Goal: Find specific page/section: Find specific page/section

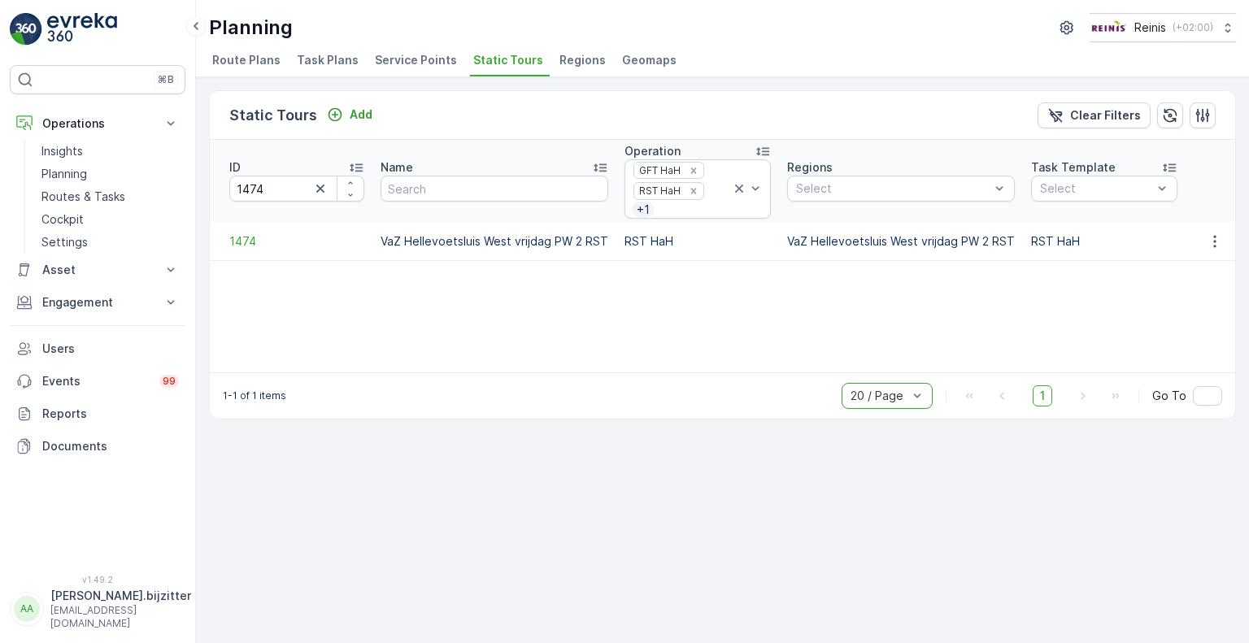
click at [264, 476] on div "Static Tours Add Clear Filters ID 1474 Name Operation GFT HaH RST HaH + 1 Regio…" at bounding box center [722, 360] width 1053 height 566
click at [71, 168] on p "Planning" at bounding box center [64, 174] width 46 height 16
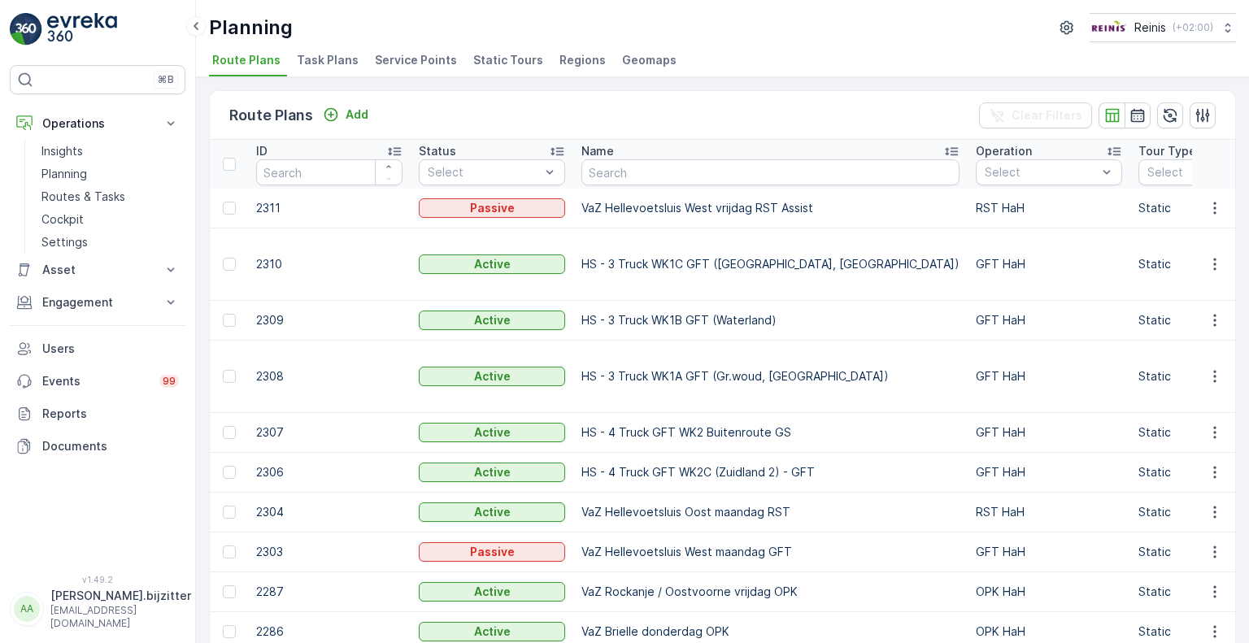
click at [333, 58] on span "Task Plans" at bounding box center [328, 60] width 62 height 16
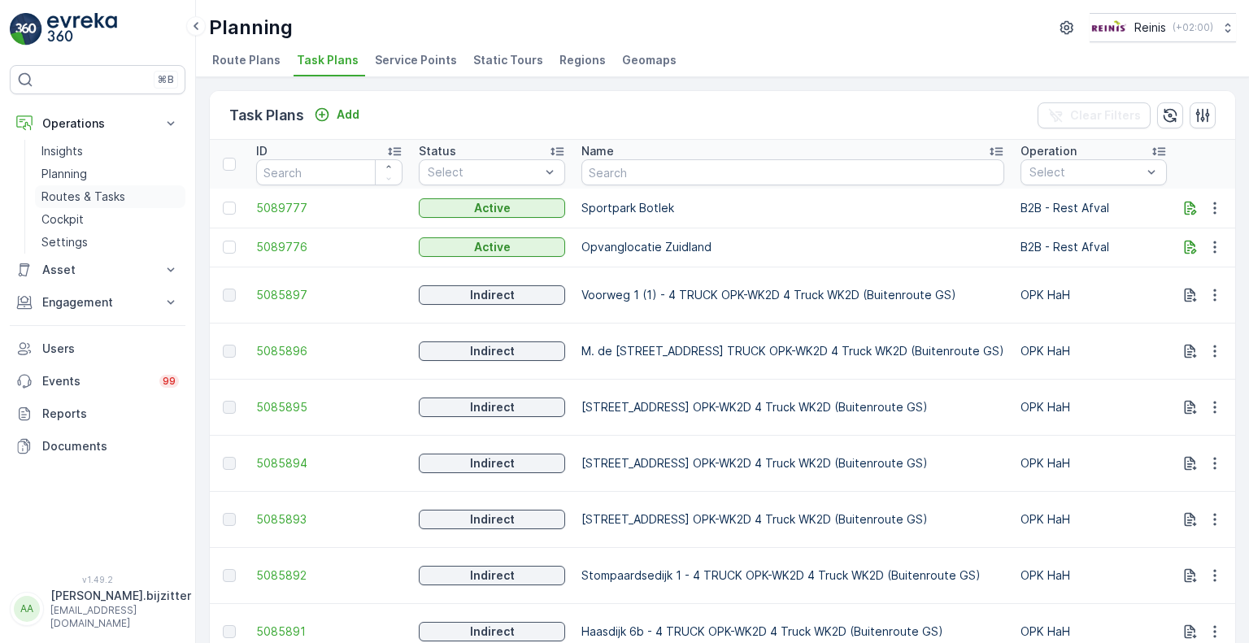
click at [76, 194] on p "Routes & Tasks" at bounding box center [83, 197] width 84 height 16
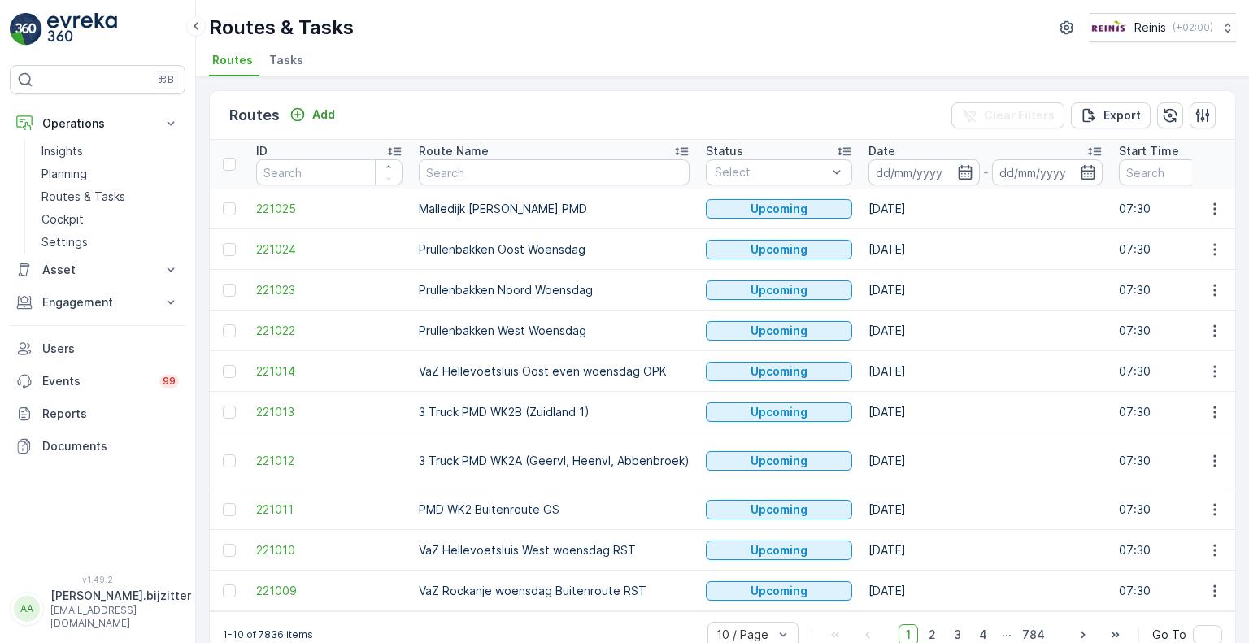
click at [280, 59] on span "Tasks" at bounding box center [286, 60] width 34 height 16
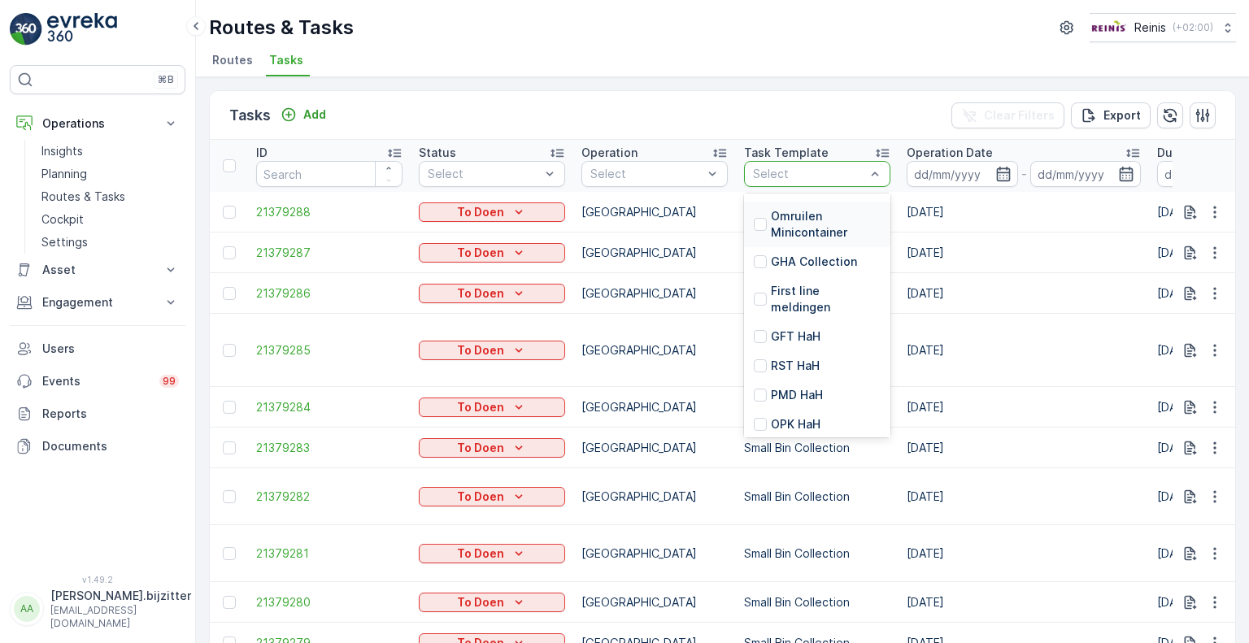
scroll to position [387, 0]
click at [819, 257] on p "GHA Collection" at bounding box center [814, 257] width 86 height 16
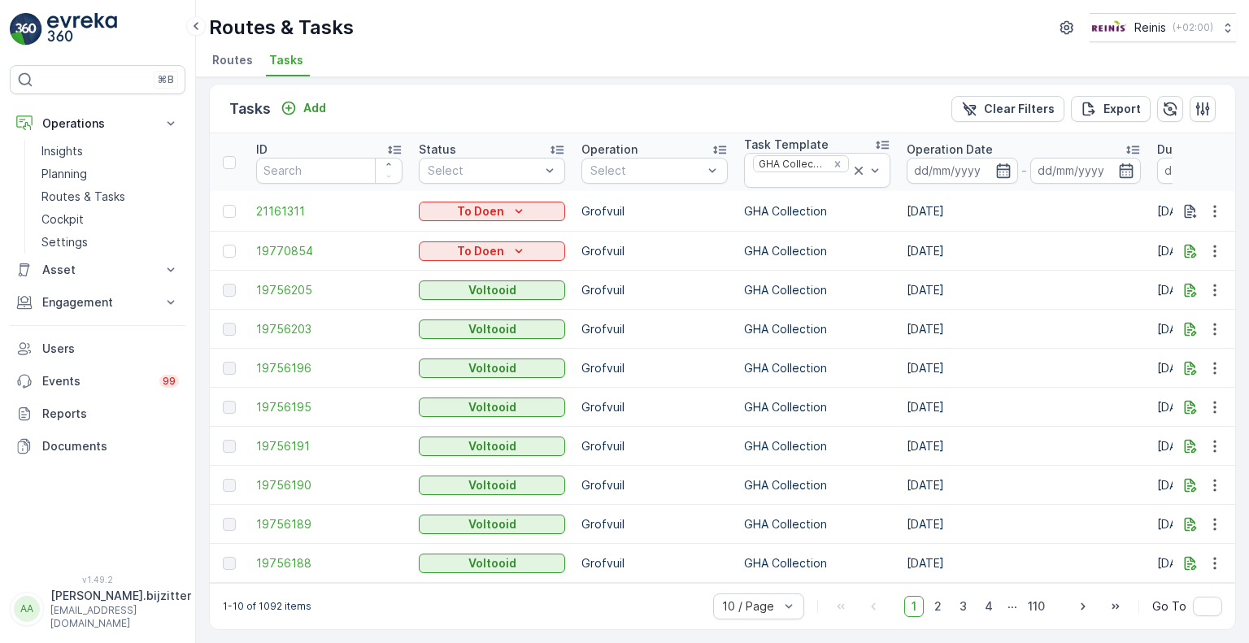
scroll to position [12, 0]
click at [1189, 360] on icon "button" at bounding box center [1190, 368] width 16 height 16
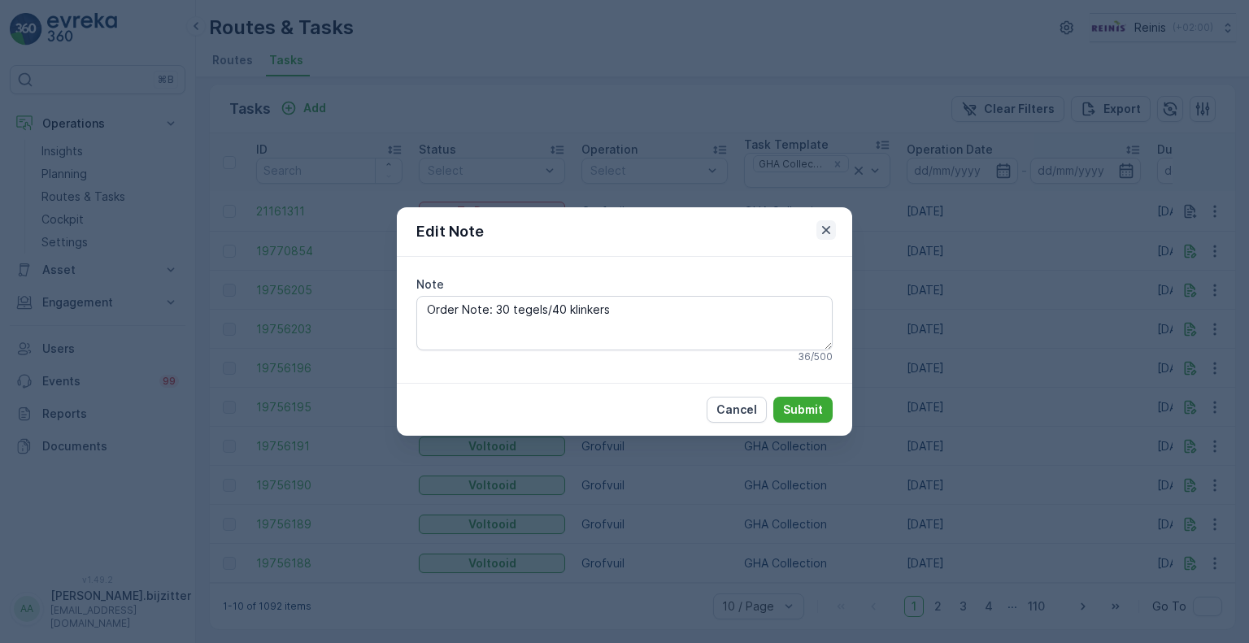
click at [823, 228] on icon "button" at bounding box center [826, 230] width 8 height 8
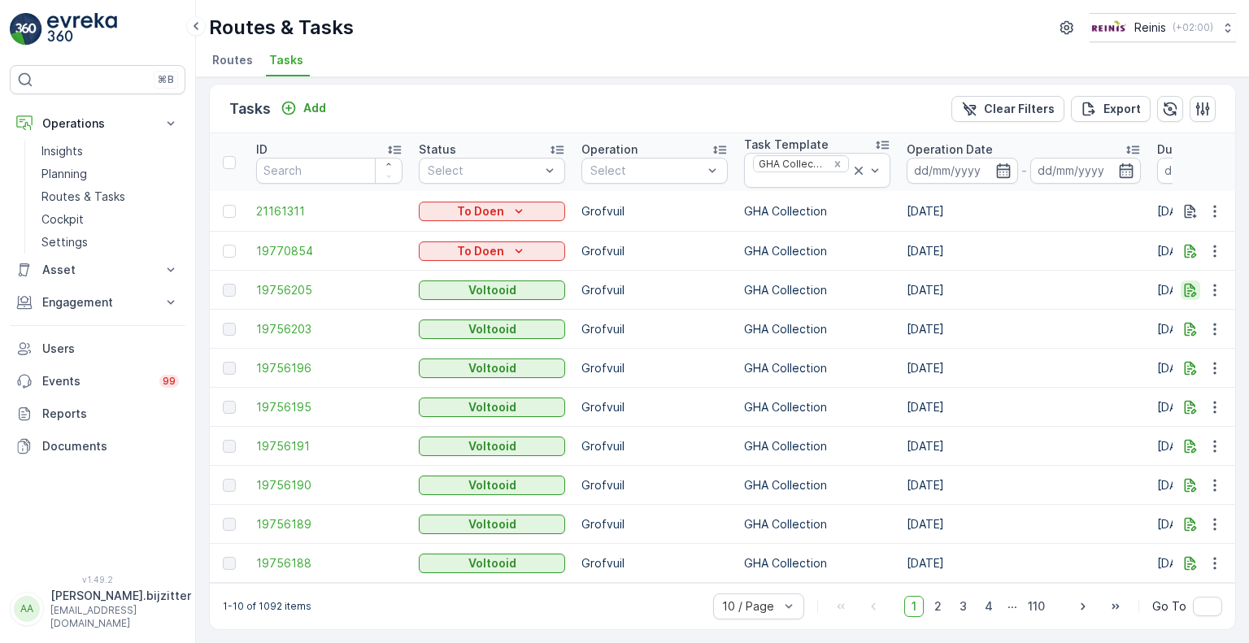
click at [1184, 282] on icon "button" at bounding box center [1190, 290] width 16 height 16
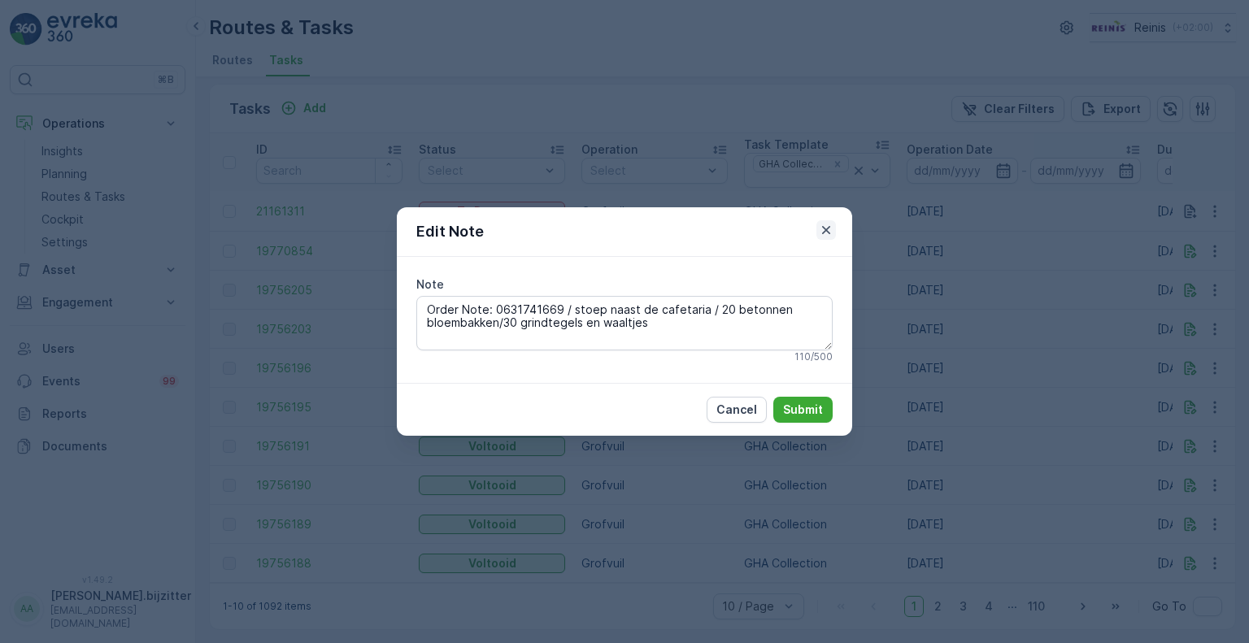
click at [822, 229] on icon "button" at bounding box center [826, 230] width 16 height 16
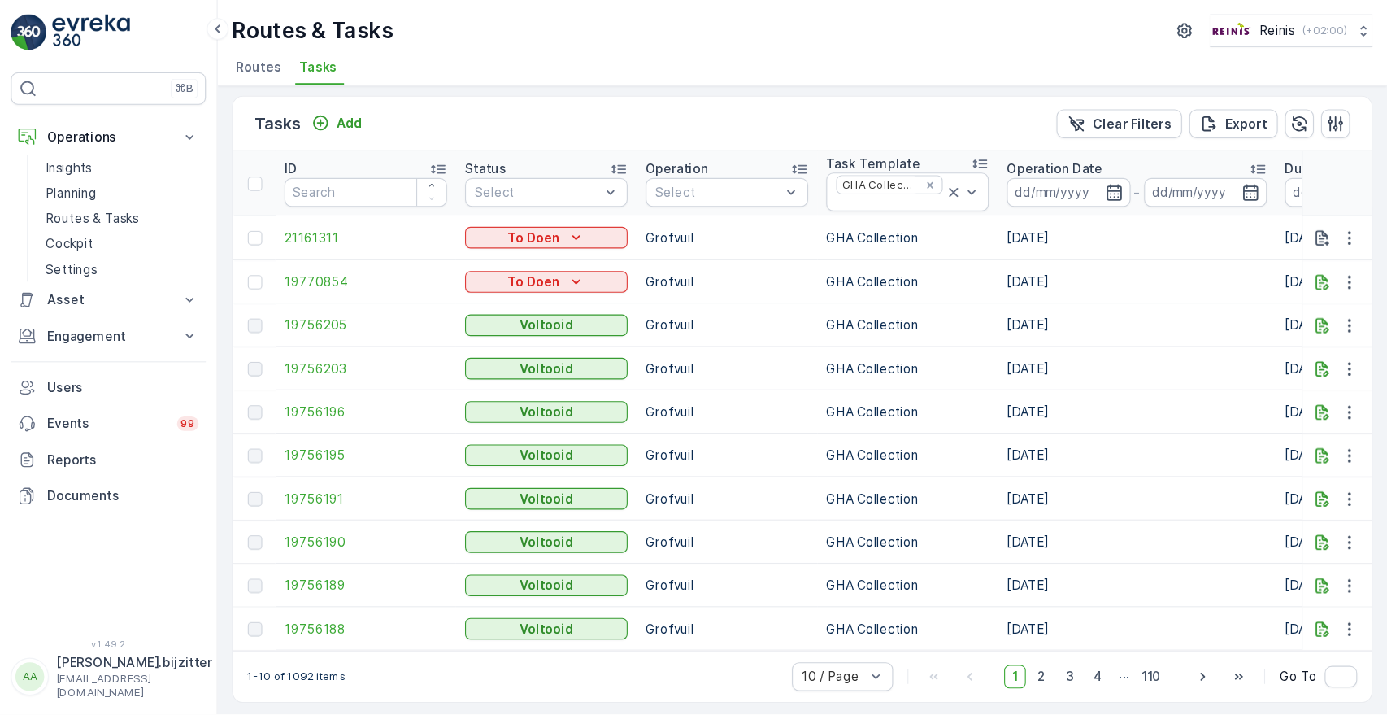
scroll to position [0, 0]
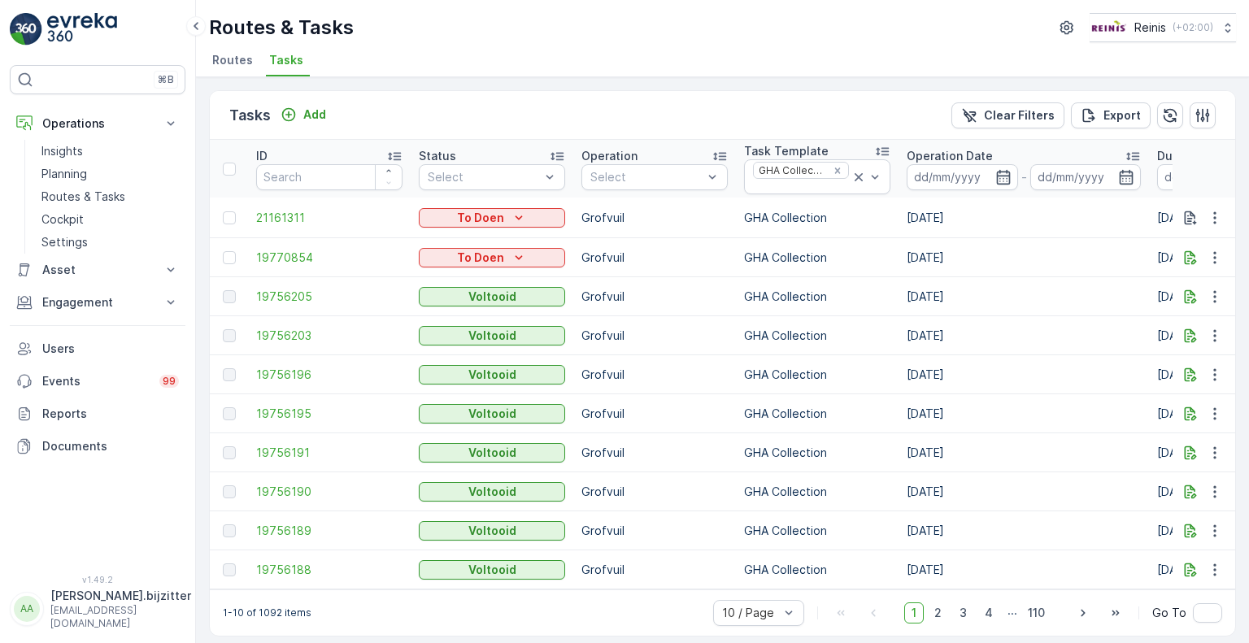
click at [834, 97] on div "Tasks Add Clear Filters Export" at bounding box center [722, 115] width 1025 height 49
click at [228, 59] on span "Routes" at bounding box center [232, 60] width 41 height 16
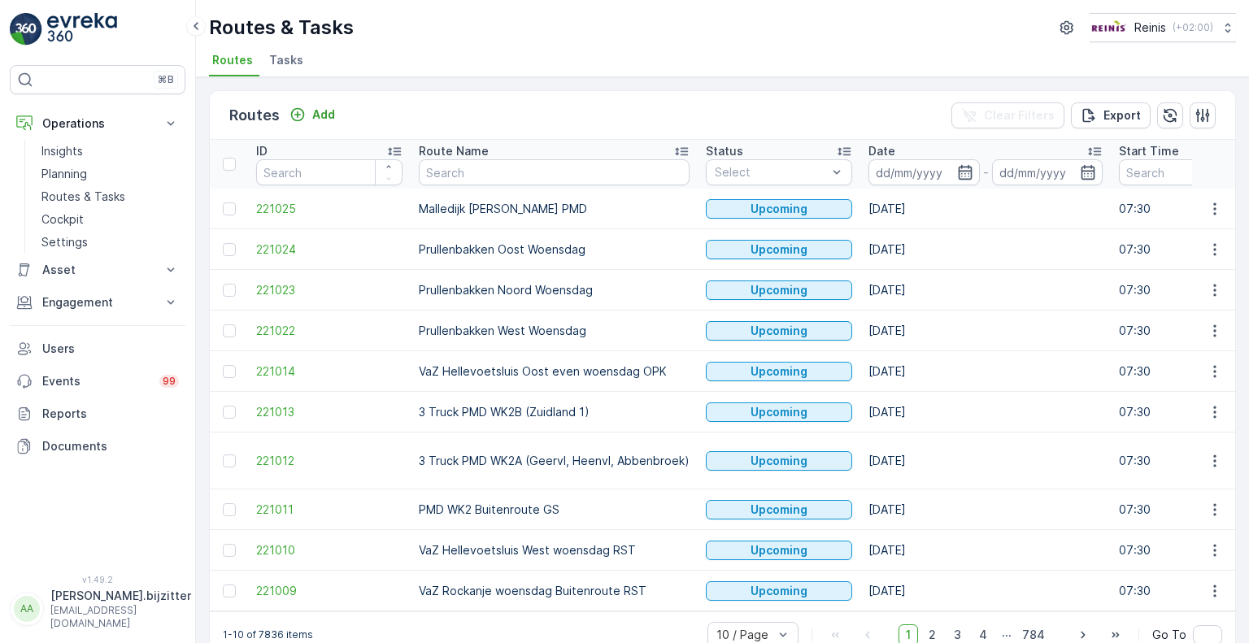
click at [283, 59] on span "Tasks" at bounding box center [286, 60] width 34 height 16
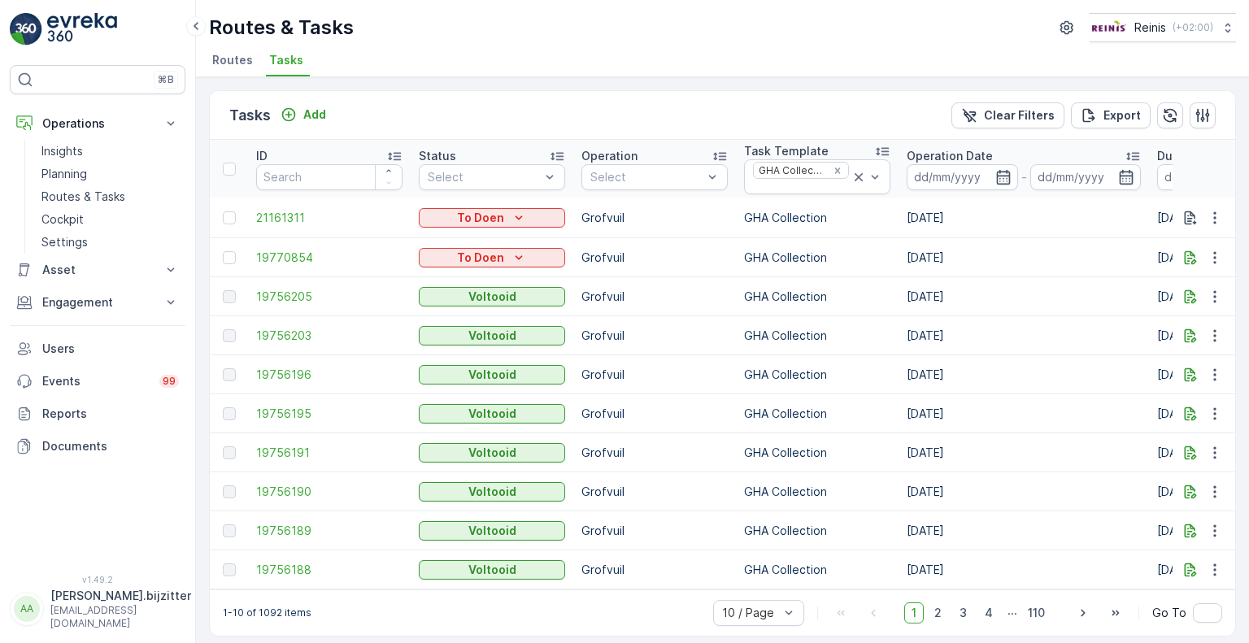
click at [681, 112] on div "Tasks Add Clear Filters Export" at bounding box center [722, 115] width 1025 height 49
click at [632, 99] on div "Tasks Add Clear Filters Export" at bounding box center [722, 115] width 1025 height 49
click at [633, 104] on div "Tasks Add Clear Filters Export" at bounding box center [722, 115] width 1025 height 49
click at [78, 410] on p "Reports" at bounding box center [110, 414] width 137 height 16
